Goal: Obtain resource: Download file/media

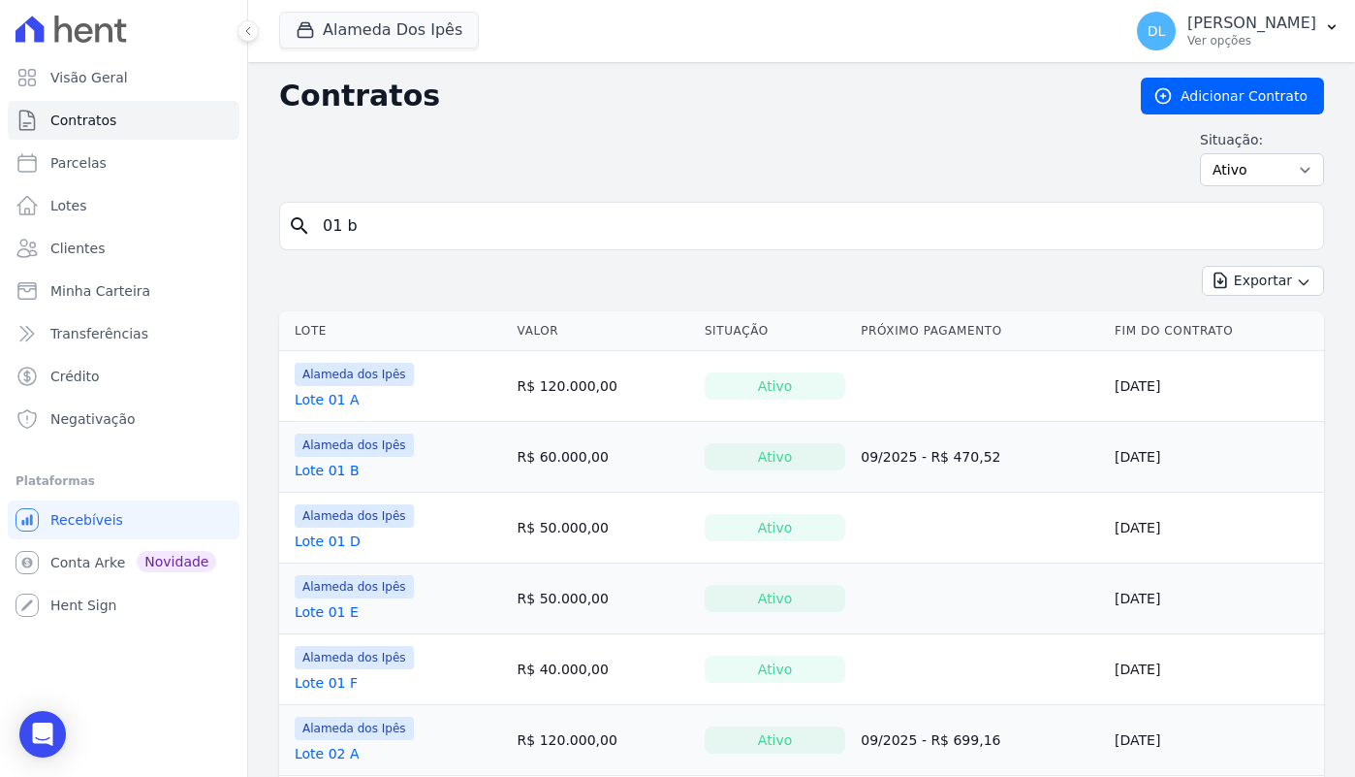
type input "01 b"
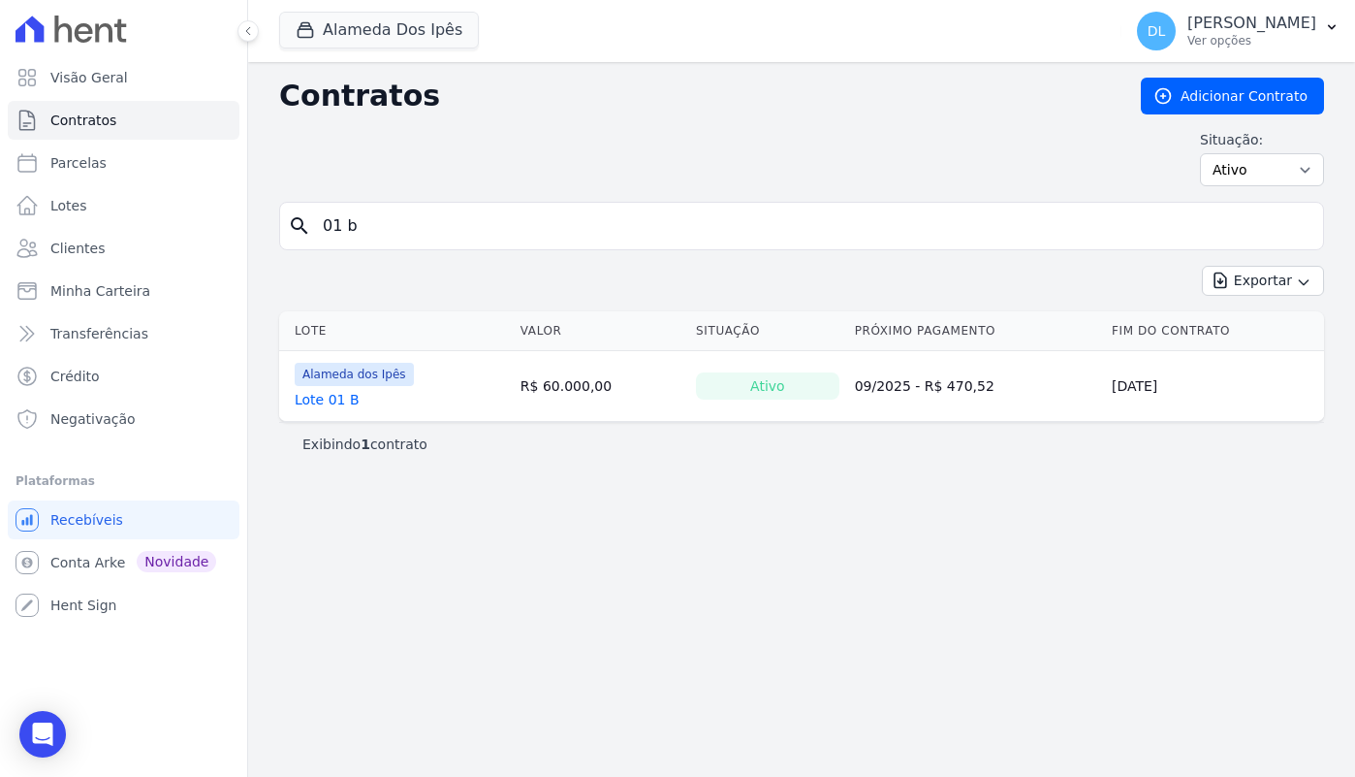
click at [342, 405] on link "Lote 01 B" at bounding box center [327, 399] width 65 height 19
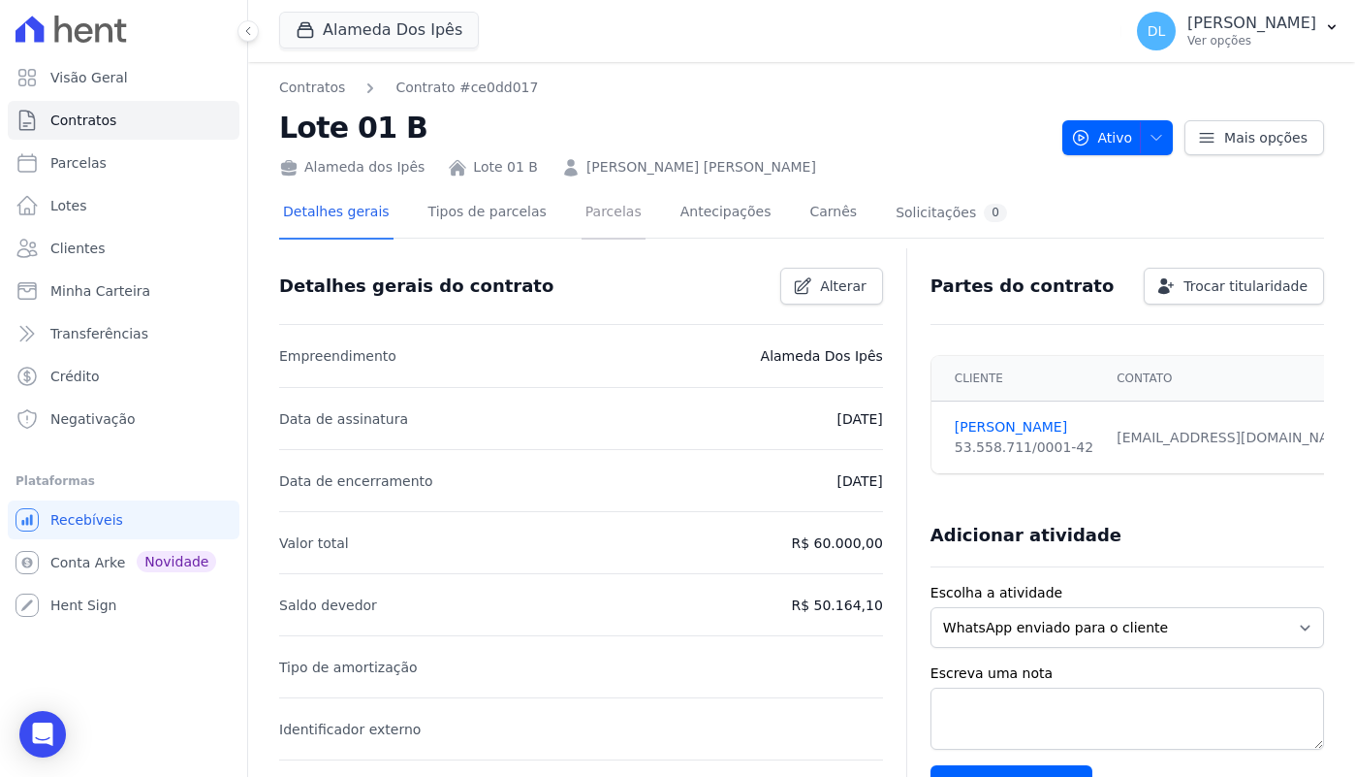
click at [622, 217] on link "Parcelas" at bounding box center [614, 213] width 64 height 51
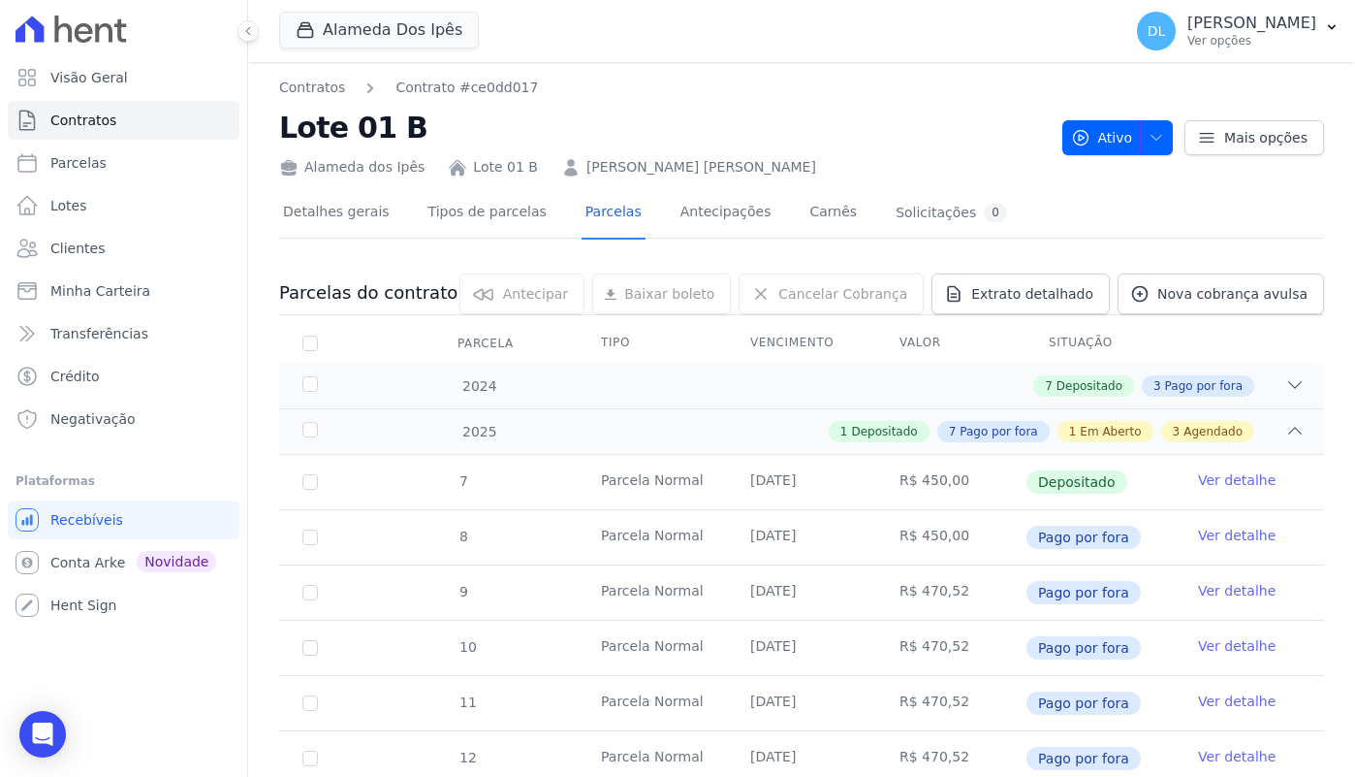
click at [960, 127] on h2 "Lote 01 B" at bounding box center [663, 128] width 768 height 44
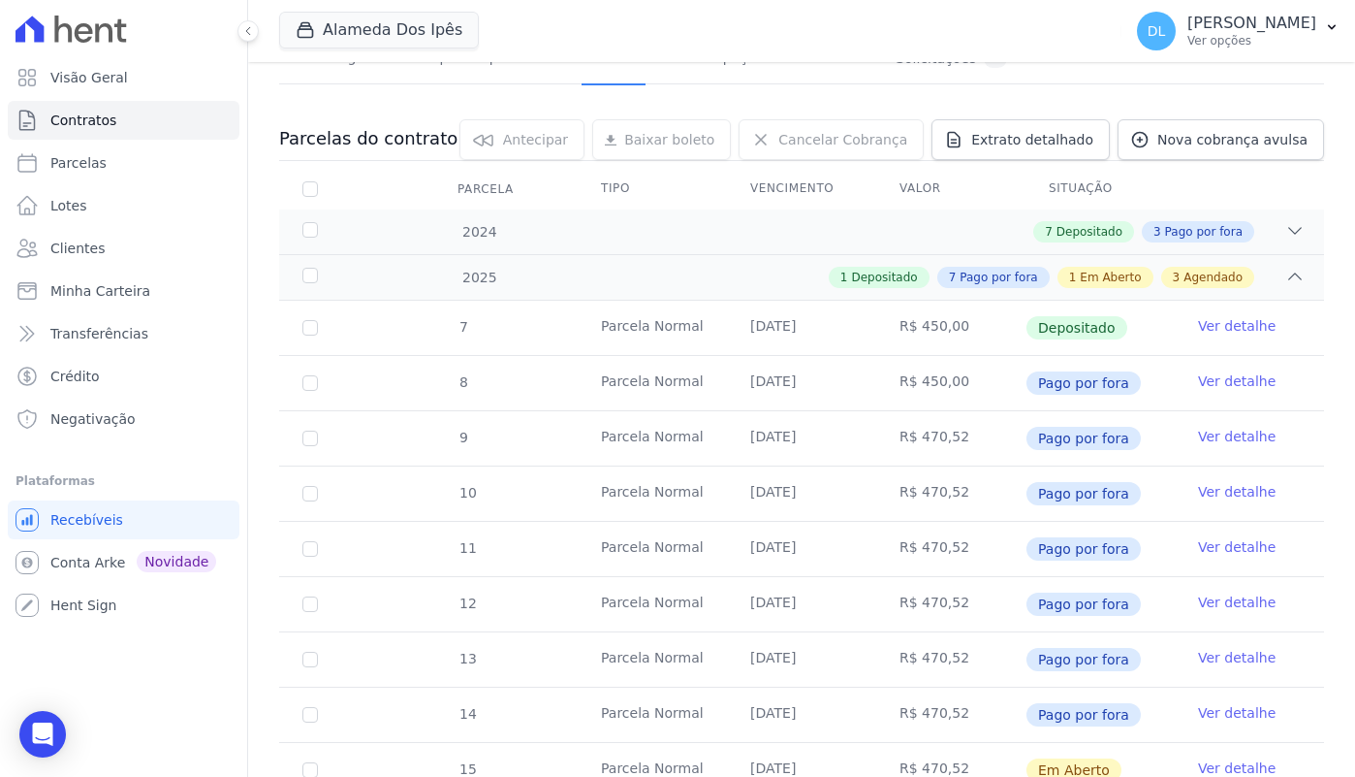
scroll to position [118, 0]
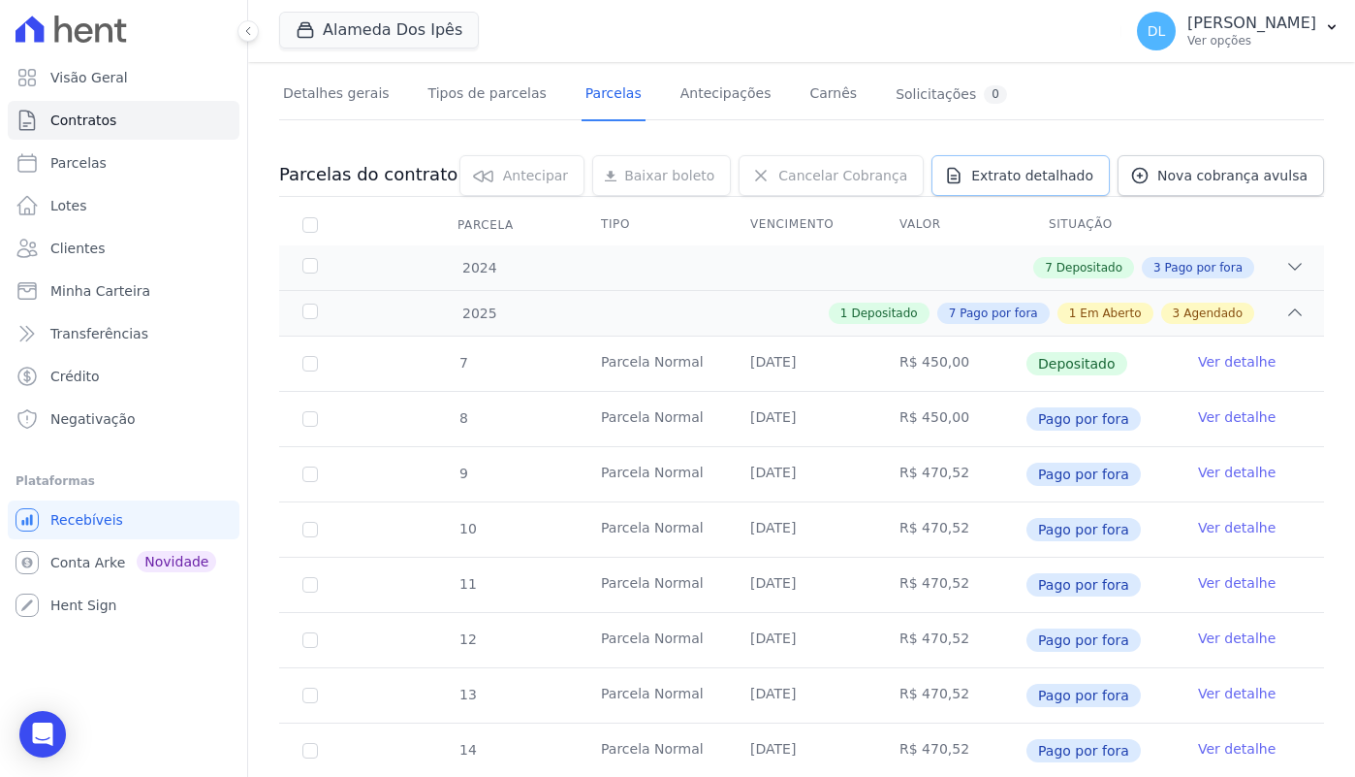
click at [1041, 173] on span "Extrato detalhado" at bounding box center [1032, 175] width 122 height 19
click at [1253, 209] on span "Exportar XLSX" at bounding box center [1287, 207] width 111 height 19
